Goal: Task Accomplishment & Management: Use online tool/utility

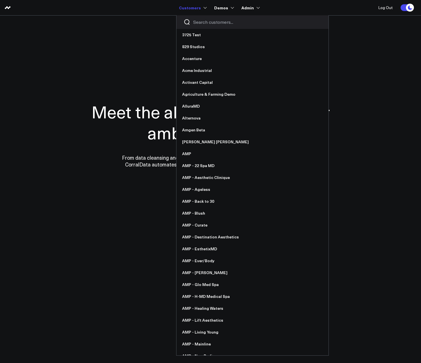
click at [216, 22] on input "Search customers input" at bounding box center [257, 22] width 128 height 6
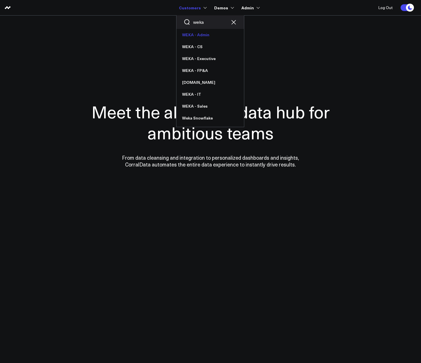
type input "weka"
click at [197, 34] on link "WEKA - Admin" at bounding box center [209, 35] width 67 height 12
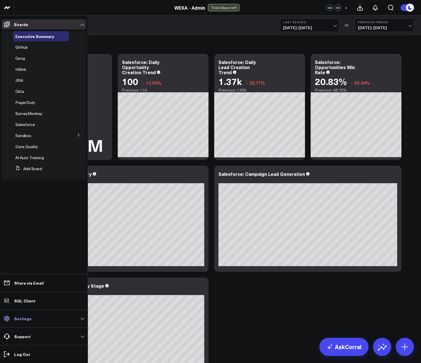
click at [33, 320] on link "Settings" at bounding box center [44, 319] width 84 height 10
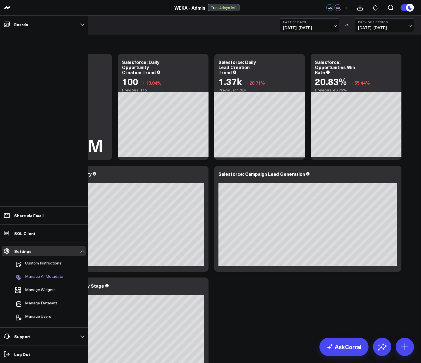
click at [48, 278] on p "Manage AI Metadata" at bounding box center [44, 277] width 38 height 7
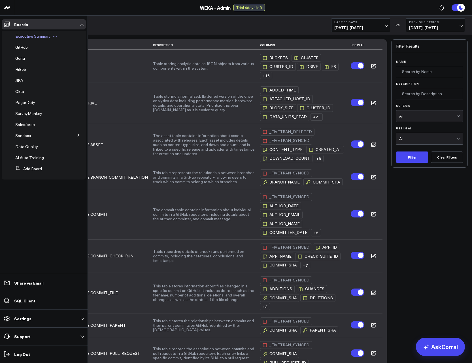
click at [16, 35] on span "Executive Summary" at bounding box center [32, 35] width 35 height 5
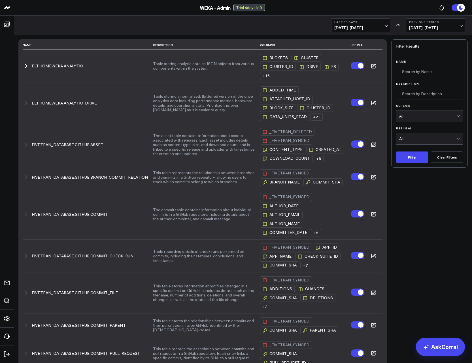
click at [29, 67] on icon "button" at bounding box center [26, 66] width 7 height 7
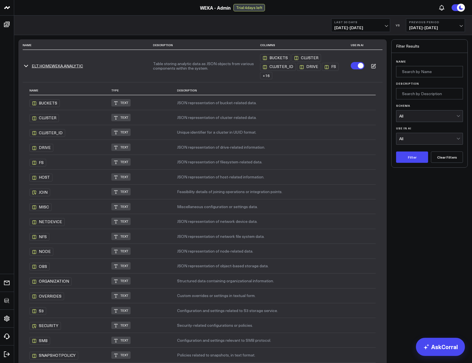
click at [25, 67] on icon "button" at bounding box center [26, 66] width 7 height 7
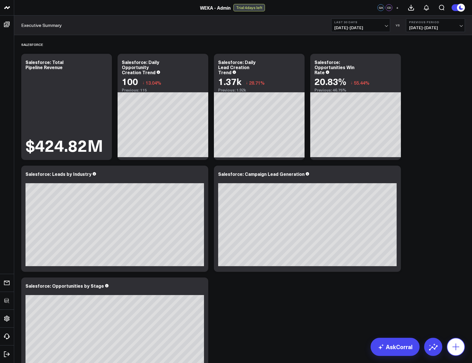
click at [455, 344] on icon at bounding box center [455, 347] width 9 height 9
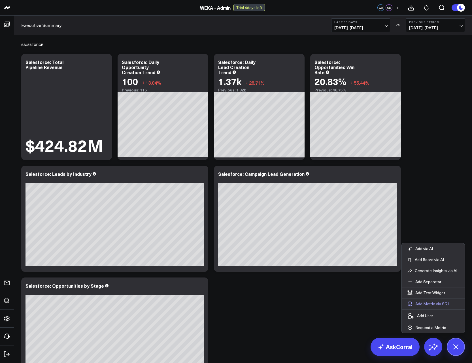
click at [443, 304] on button "Add Metric via SQL" at bounding box center [429, 304] width 54 height 11
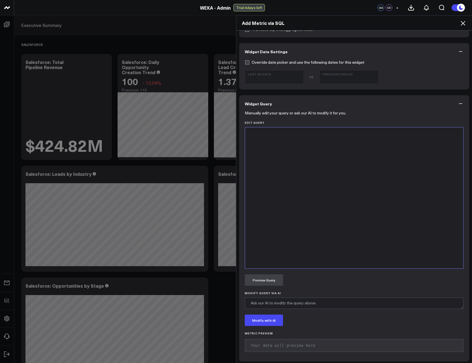
scroll to position [172, 0]
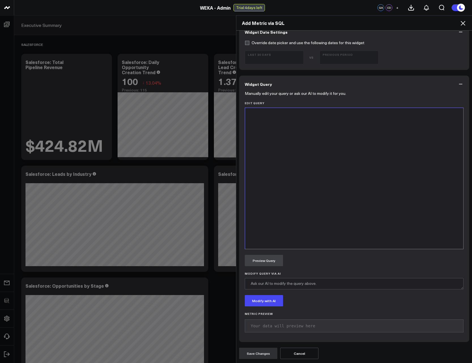
click at [312, 205] on div at bounding box center [354, 178] width 213 height 135
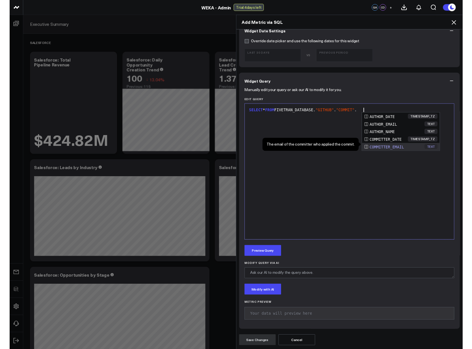
scroll to position [16, 0]
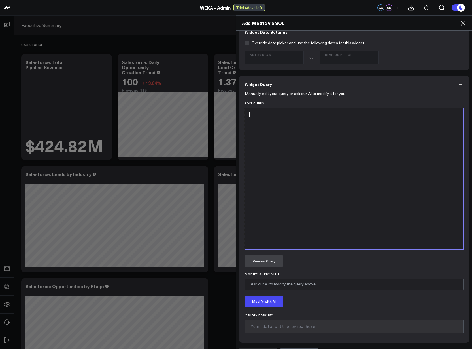
click at [340, 164] on div at bounding box center [354, 178] width 213 height 135
click at [256, 114] on span "SELECT" at bounding box center [257, 114] width 14 height 5
click at [257, 116] on span "SELECT" at bounding box center [257, 114] width 14 height 5
click at [336, 116] on div "SELECT * FROM FIVETRAN_DATABASE" at bounding box center [354, 115] width 213 height 6
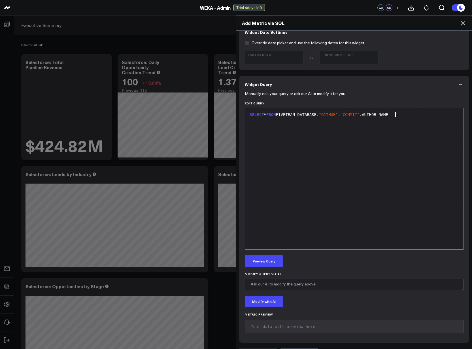
click at [300, 133] on div "SELECT * FROM FIVETRAN_DATABASE. "GITHUB" . "COMMIT" .AUTHOR_NAME" at bounding box center [354, 178] width 213 height 135
click at [314, 152] on div "SELECT * FROM FIVETRAN_DATABASE. "GITHUB" . "COMMIT" .AUTHOR_NAME" at bounding box center [354, 178] width 213 height 135
click at [309, 151] on div "SELECT * FROM FIVETRAN_DATABASE. "GITHUB" . "COMMIT" .AUTHOR_NAME" at bounding box center [354, 178] width 213 height 135
click at [295, 115] on div "SELECT * FROM FIVETRAN_DATABASE. "GITHUB" . "COMMIT" .AUTHOR_NAME" at bounding box center [354, 115] width 213 height 6
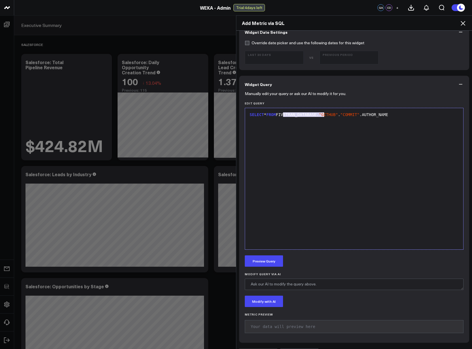
click at [308, 135] on div "SELECT * FROM FIVETRAN_DATABASE. "GITHUB" . "COMMIT" .AUTHOR_NAME" at bounding box center [354, 178] width 213 height 135
click at [317, 119] on div at bounding box center [354, 121] width 213 height 6
click at [281, 113] on div "SELECT * FROM FIVETRAN_DATABASE. "GITHUB" . "COMMIT" .AUTHOR_NAME" at bounding box center [354, 115] width 213 height 6
click at [295, 115] on div "SELECT * FROM FIVETRAN_DATABASE. "GITHUB" . "COMMIT" .AUTHOR_NAME" at bounding box center [354, 115] width 213 height 6
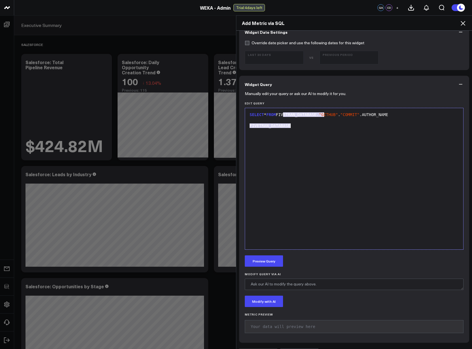
click at [368, 175] on div "SELECT * FROM FIVETRAN_DATABASE. "GITHUB" . "COMMIT" .AUTHOR_NAME FIVETRAN_DATA…" at bounding box center [354, 178] width 213 height 135
drag, startPoint x: 315, startPoint y: 149, endPoint x: 247, endPoint y: 124, distance: 73.0
click at [248, 124] on div "SELECT * FROM FIVETRAN_DATABASE . "GITHUB" . "COMMIT" .AUTHOR_NAME FIVETRAN_DAT…" at bounding box center [354, 178] width 213 height 135
drag, startPoint x: 320, startPoint y: 116, endPoint x: 289, endPoint y: 116, distance: 31.2
click at [289, 116] on div "SELECT * FROM FIVETRAN_DATABASE. "GITHUB" . "COMMIT" .AUTHOR_NAME" at bounding box center [354, 115] width 213 height 6
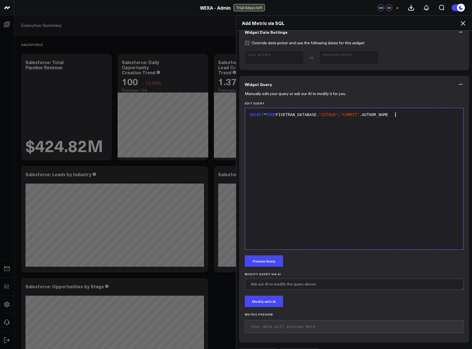
click at [317, 154] on div "SELECT * FROM FIVETRAN_DATABASE. "GITHUB" . "COMMIT" .AUTHOR_NAME" at bounding box center [354, 178] width 213 height 135
click at [465, 22] on icon at bounding box center [463, 23] width 5 height 5
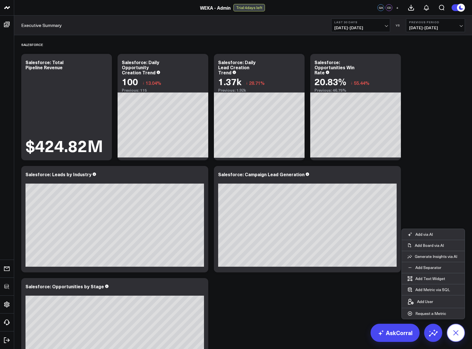
click at [455, 332] on icon at bounding box center [455, 332] width 13 height 13
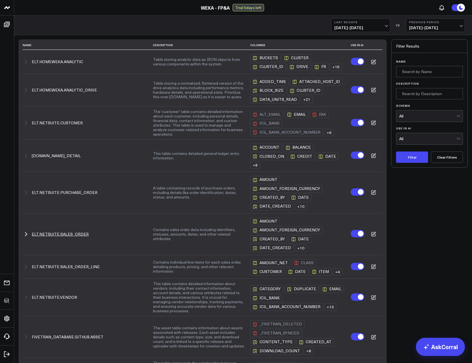
click at [26, 235] on icon "button" at bounding box center [26, 234] width 7 height 7
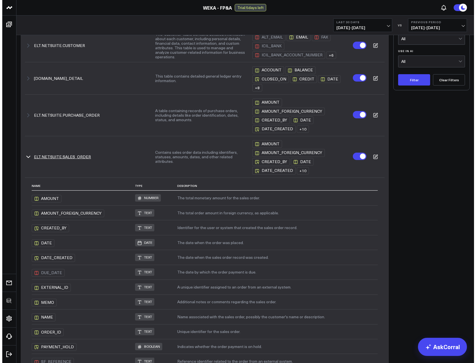
scroll to position [102, 0]
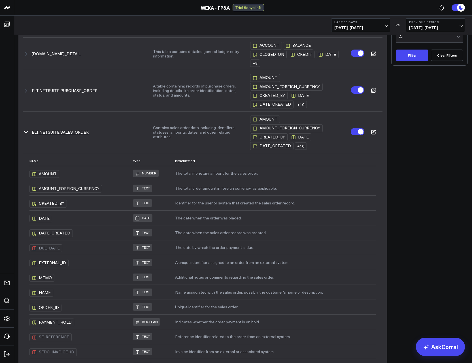
click at [373, 131] on icon at bounding box center [373, 132] width 5 height 5
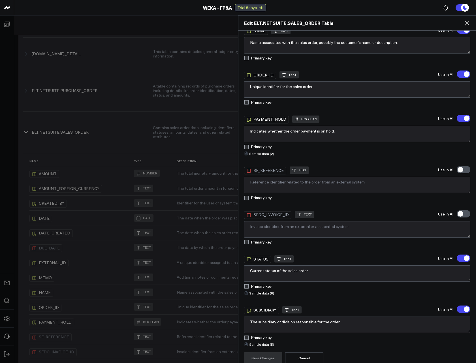
scroll to position [440, 0]
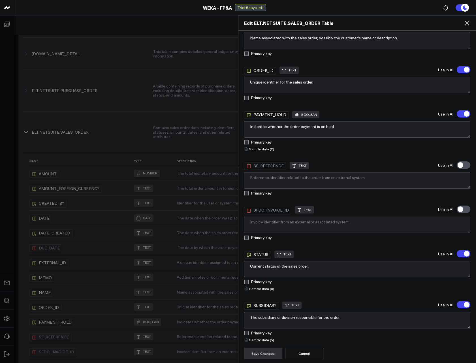
click at [269, 341] on summary "Sample data ( 5 )" at bounding box center [259, 340] width 30 height 5
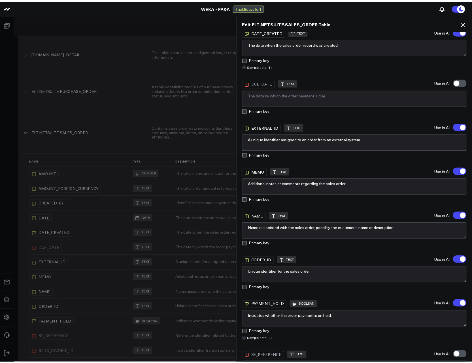
scroll to position [50, 0]
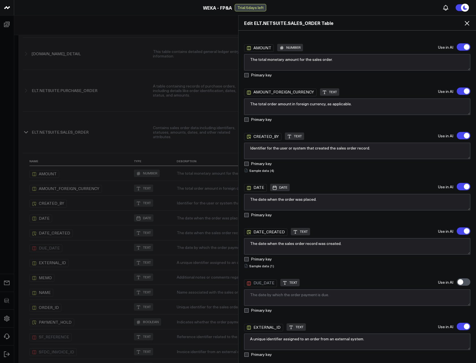
click at [465, 25] on icon at bounding box center [467, 23] width 7 height 7
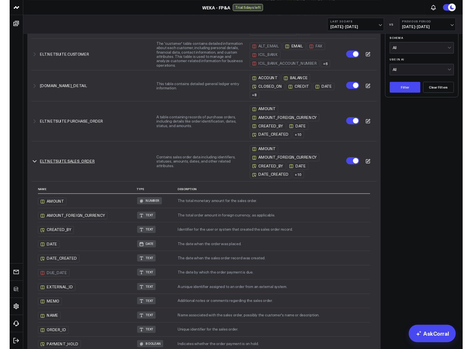
scroll to position [0, 0]
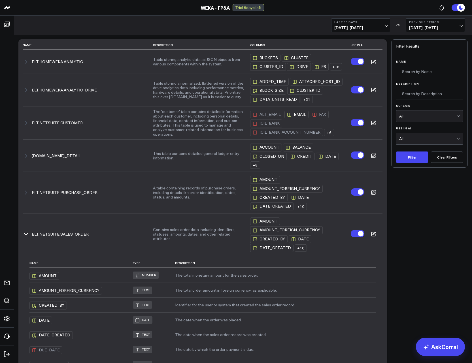
click at [413, 264] on div "Filter Results Name Description Schema All Use in AI All Filter Clear Filters" at bounding box center [429, 346] width 77 height 615
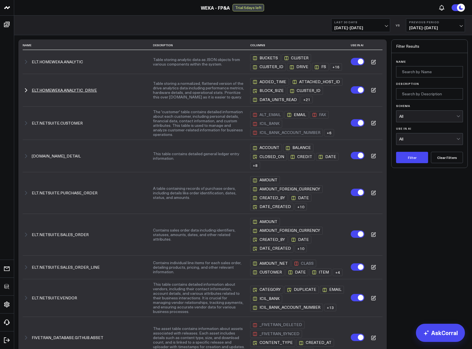
click at [28, 89] on icon "button" at bounding box center [26, 90] width 7 height 7
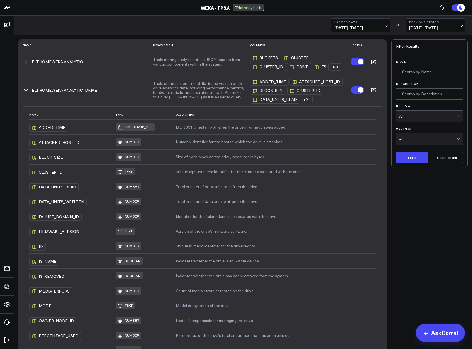
click at [53, 91] on button "ELT.HOMEWEKA.ANALYTIC_DRIVE" at bounding box center [64, 90] width 65 height 5
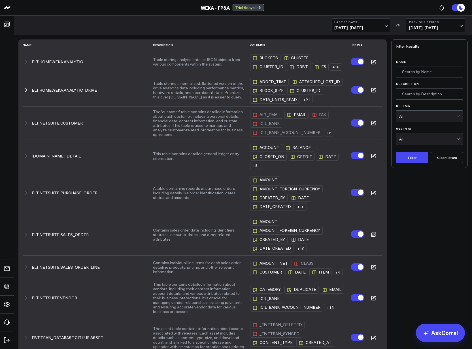
click at [372, 89] on icon at bounding box center [374, 90] width 4 height 4
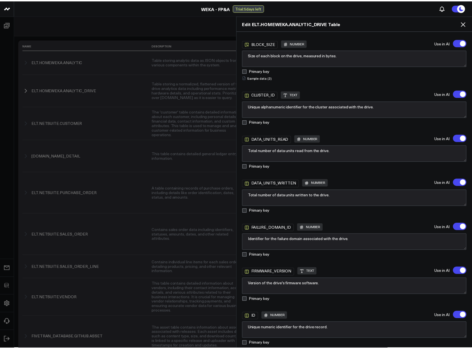
scroll to position [102, 0]
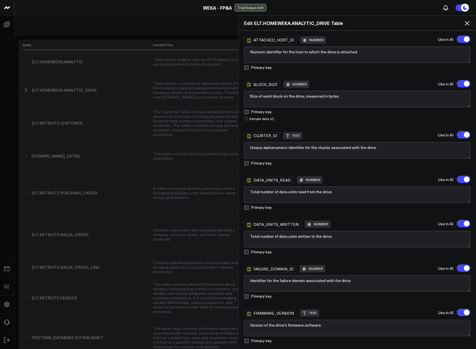
click at [261, 118] on summary "Sample data ( 2 )" at bounding box center [259, 118] width 30 height 5
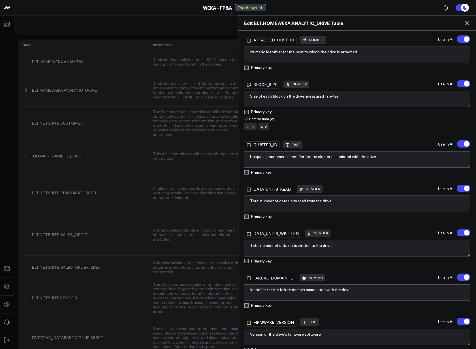
click at [465, 22] on icon at bounding box center [467, 23] width 7 height 7
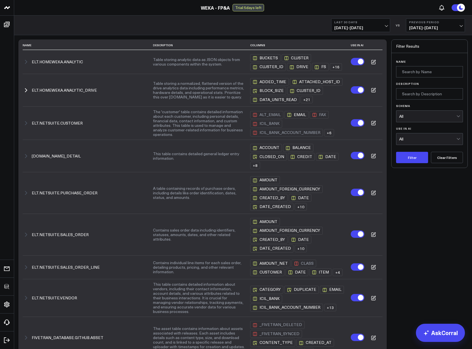
click at [406, 241] on div "Filter Results Name Description Schema All Use in AI All Filter Clear Filters" at bounding box center [429, 226] width 77 height 375
click at [375, 63] on icon at bounding box center [374, 62] width 4 height 4
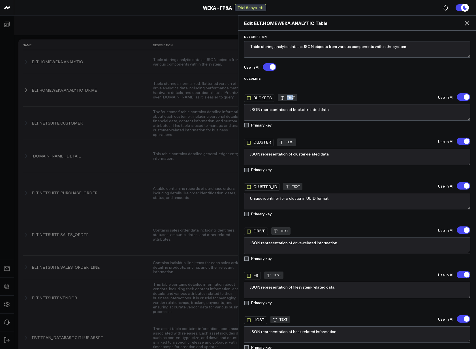
drag, startPoint x: 291, startPoint y: 97, endPoint x: 283, endPoint y: 97, distance: 8.8
click at [283, 97] on div "TEXT" at bounding box center [287, 97] width 19 height 7
click at [294, 97] on div "TEXT" at bounding box center [287, 97] width 19 height 7
drag, startPoint x: 294, startPoint y: 97, endPoint x: 286, endPoint y: 97, distance: 8.2
click at [286, 97] on div "TEXT" at bounding box center [287, 97] width 19 height 7
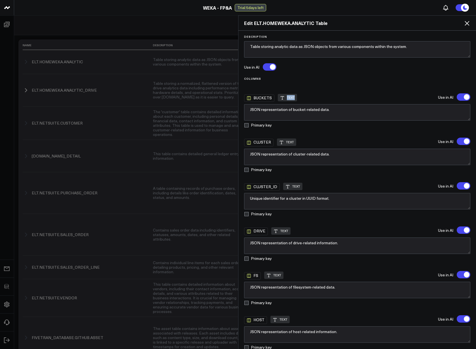
click at [291, 98] on div "TEXT" at bounding box center [287, 97] width 19 height 7
drag, startPoint x: 291, startPoint y: 98, endPoint x: 285, endPoint y: 97, distance: 6.4
click at [285, 97] on div "TEXT" at bounding box center [287, 97] width 19 height 7
click at [297, 96] on div "BUCKETS TEXT Use in AI" at bounding box center [357, 97] width 227 height 9
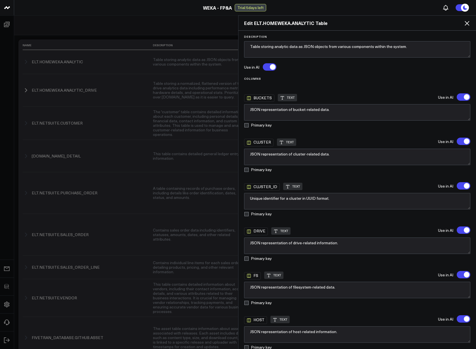
click at [468, 24] on icon at bounding box center [467, 23] width 7 height 7
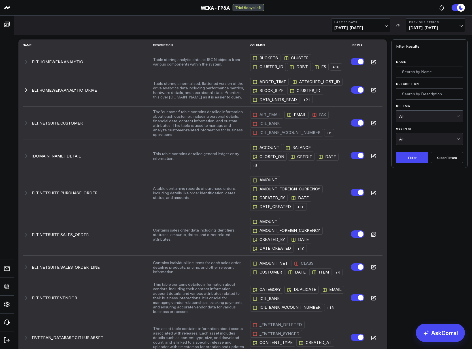
click at [413, 200] on div "Filter Results Name Description Schema All Use in AI All Filter Clear Filters" at bounding box center [429, 226] width 77 height 375
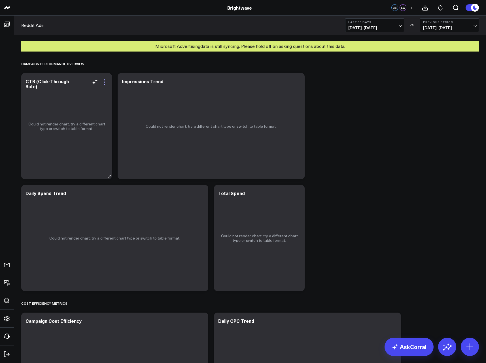
click at [104, 82] on icon at bounding box center [104, 82] width 1 height 1
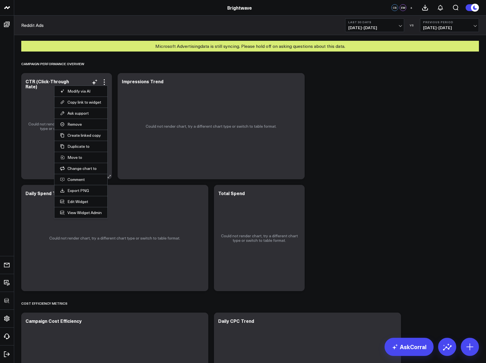
click at [76, 197] on li "Edit Widget" at bounding box center [80, 201] width 53 height 11
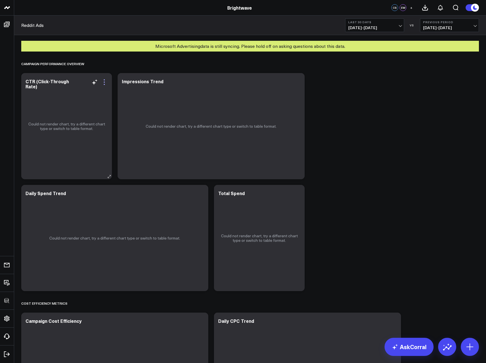
click at [104, 85] on icon at bounding box center [104, 82] width 7 height 7
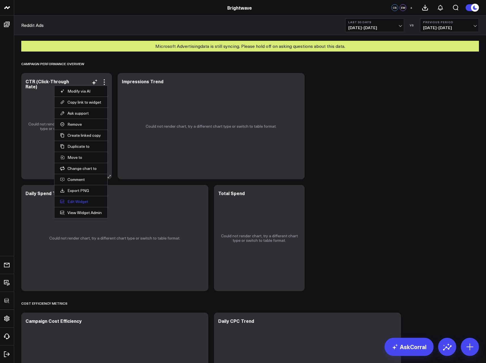
click at [78, 202] on button "Edit Widget" at bounding box center [81, 201] width 42 height 5
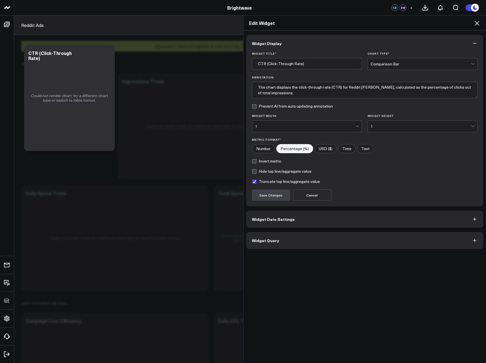
click at [266, 236] on button "Widget Query" at bounding box center [364, 240] width 237 height 17
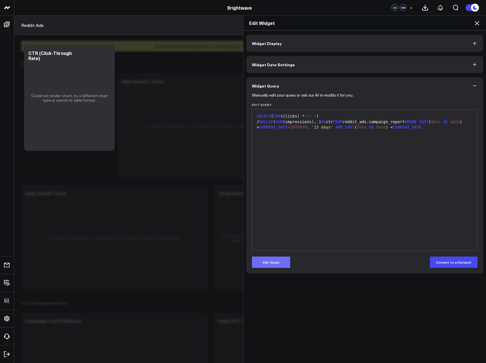
click at [271, 263] on button "Edit Query" at bounding box center [271, 262] width 38 height 11
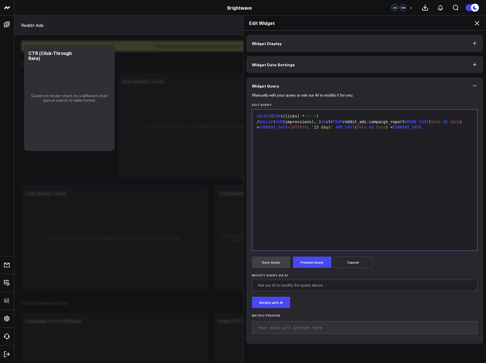
click at [312, 268] on form "Manually edit your query or ask our AI to modify it for you. Edit Query 9 1 › S…" at bounding box center [365, 216] width 226 height 244
click at [310, 263] on button "Preview Query" at bounding box center [312, 262] width 38 height 11
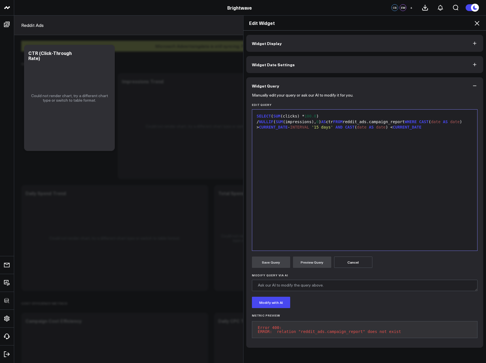
click at [477, 21] on icon at bounding box center [477, 23] width 7 height 7
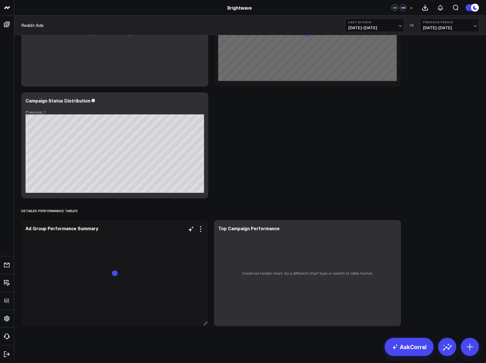
scroll to position [676, 0]
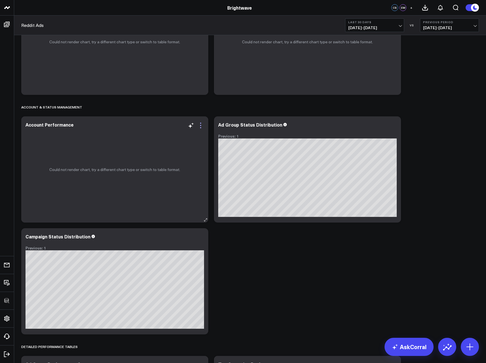
click at [201, 125] on icon at bounding box center [200, 125] width 7 height 7
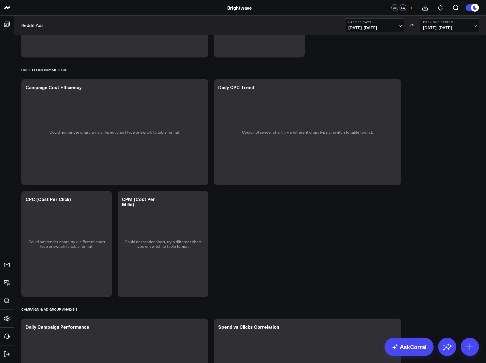
scroll to position [0, 0]
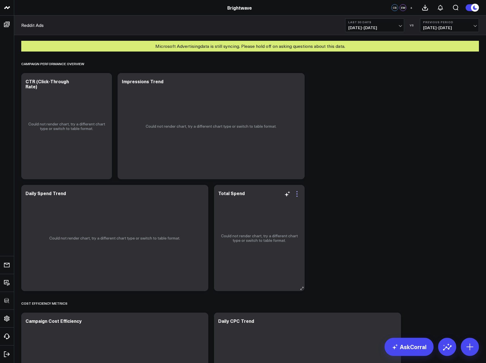
click at [298, 192] on icon at bounding box center [296, 191] width 1 height 1
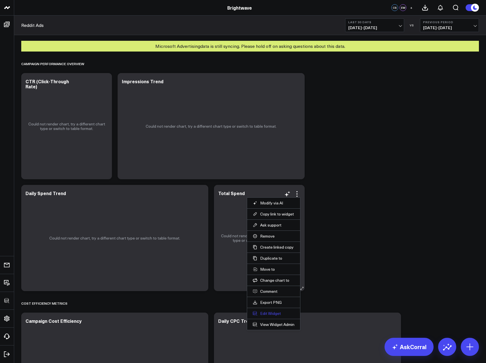
click at [267, 312] on button "Edit Widget" at bounding box center [274, 313] width 42 height 5
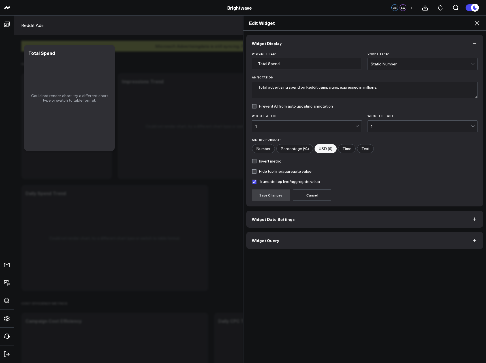
click at [263, 238] on span "Widget Query" at bounding box center [265, 240] width 27 height 5
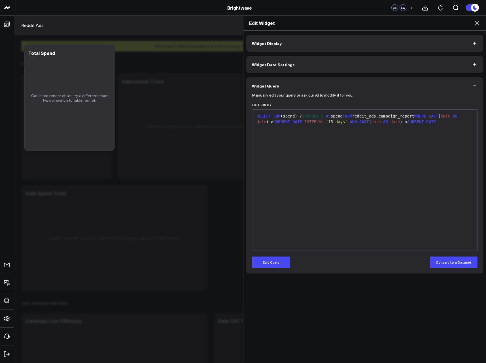
click at [268, 253] on form "Manually edit your query or ask our AI to modify it for you. Edit Query 9 1 › S…" at bounding box center [365, 181] width 226 height 174
click at [273, 263] on button "Edit Query" at bounding box center [271, 262] width 38 height 11
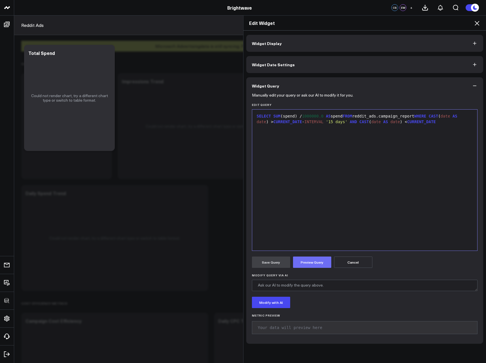
click at [308, 267] on button "Preview Query" at bounding box center [312, 262] width 38 height 11
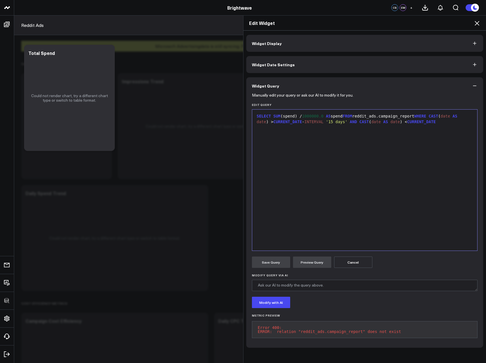
drag, startPoint x: 475, startPoint y: 21, endPoint x: 475, endPoint y: 24, distance: 3.4
click at [475, 22] on icon at bounding box center [477, 23] width 7 height 7
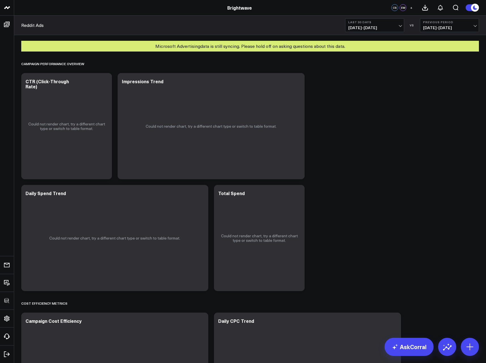
scroll to position [204, 0]
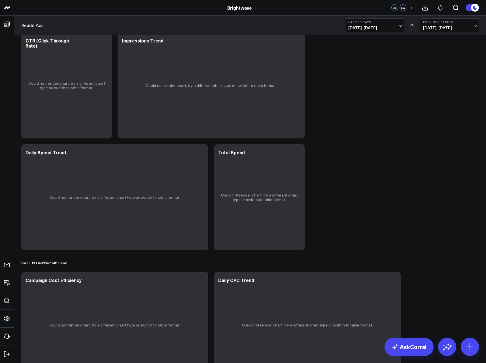
scroll to position [34, 0]
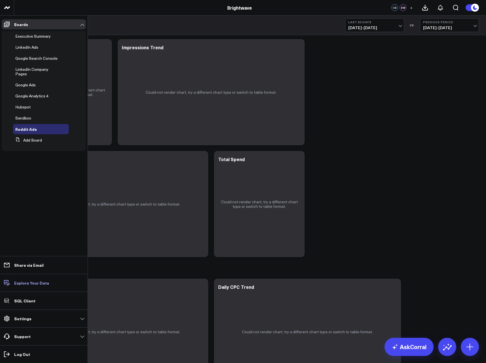
click at [32, 283] on p "Explore Your Data" at bounding box center [31, 283] width 35 height 5
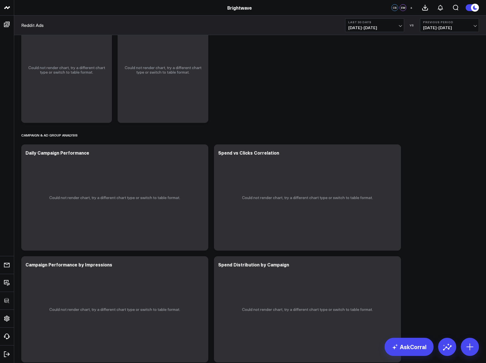
scroll to position [646, 0]
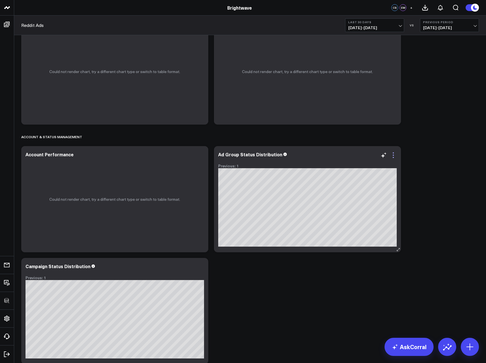
click at [392, 157] on icon at bounding box center [393, 155] width 7 height 7
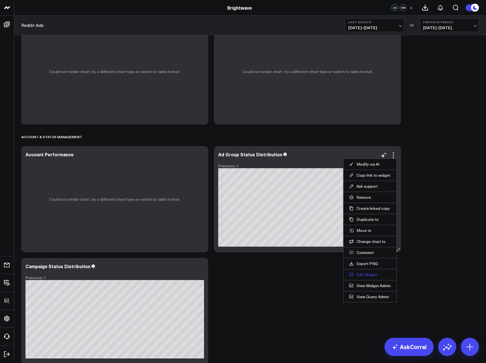
click at [371, 277] on button "Edit Widget" at bounding box center [370, 274] width 42 height 5
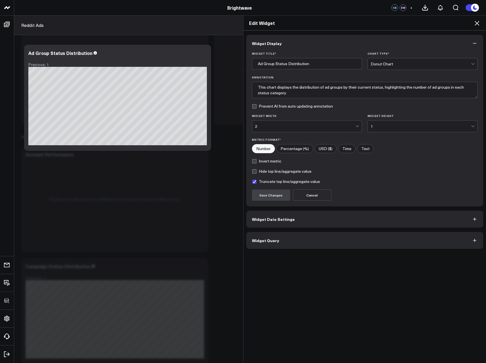
click at [321, 239] on button "Widget Query" at bounding box center [364, 240] width 237 height 17
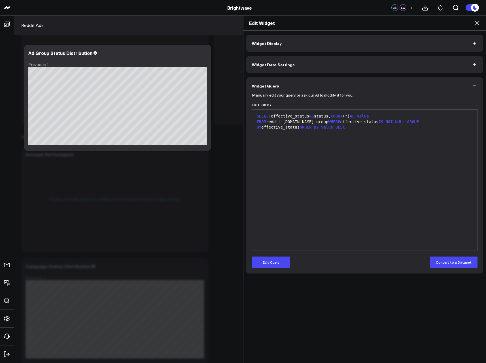
click at [474, 24] on icon at bounding box center [477, 23] width 7 height 7
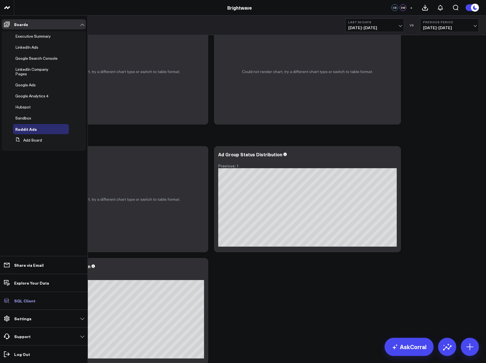
click at [18, 305] on link "SQL Client" at bounding box center [44, 301] width 84 height 10
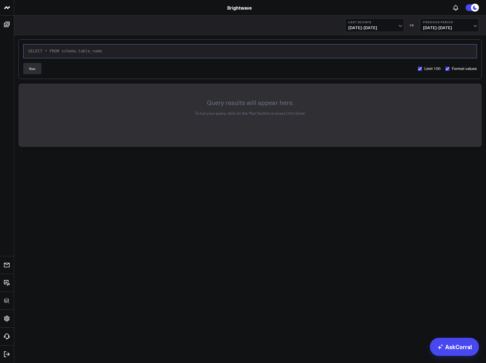
click at [220, 51] on div "SELECT * FROM schema.table_name" at bounding box center [249, 51] width 447 height 6
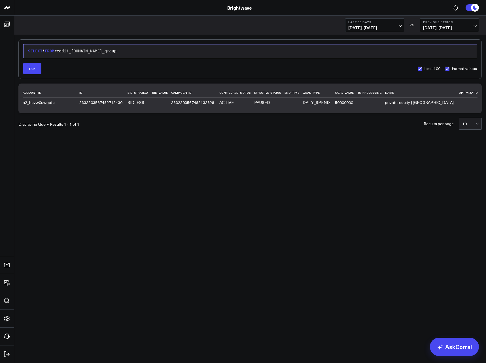
click at [331, 180] on body "3725 Test 829 Studios Accenture Acme Industrial Activant Capital Agriculture & …" at bounding box center [243, 181] width 486 height 363
